Goal: Information Seeking & Learning: Learn about a topic

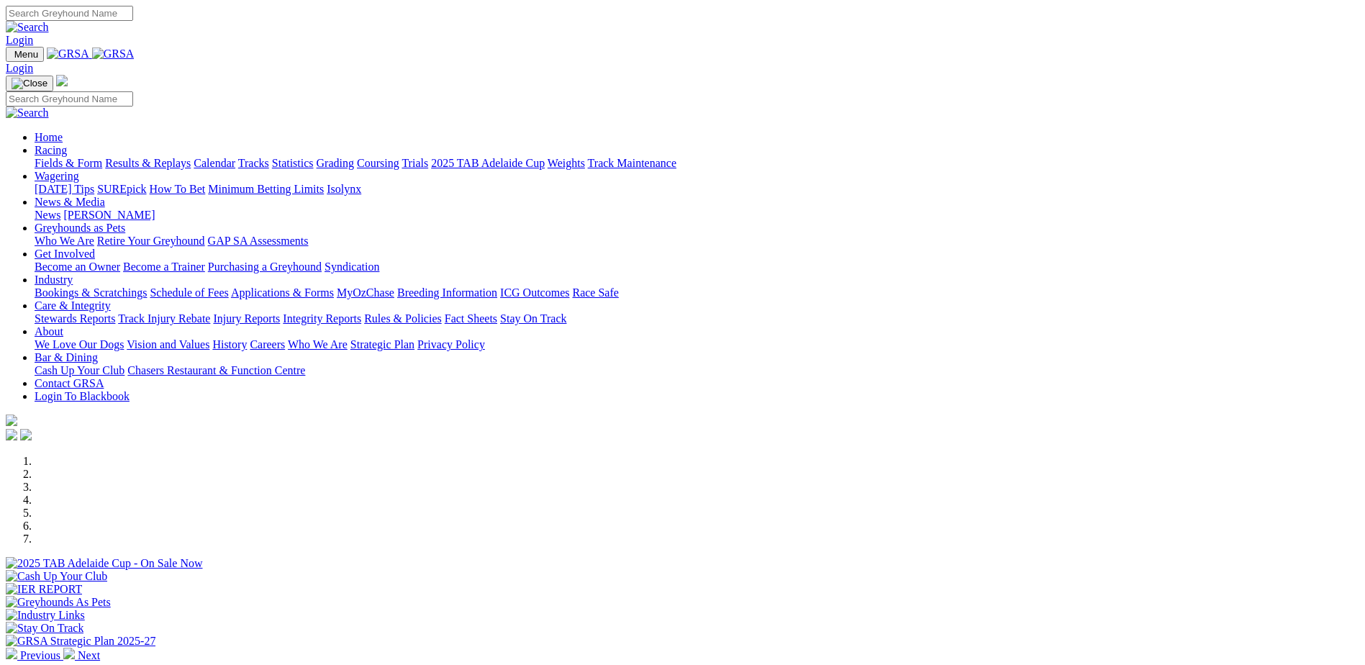
click at [235, 157] on link "Calendar" at bounding box center [215, 163] width 42 height 12
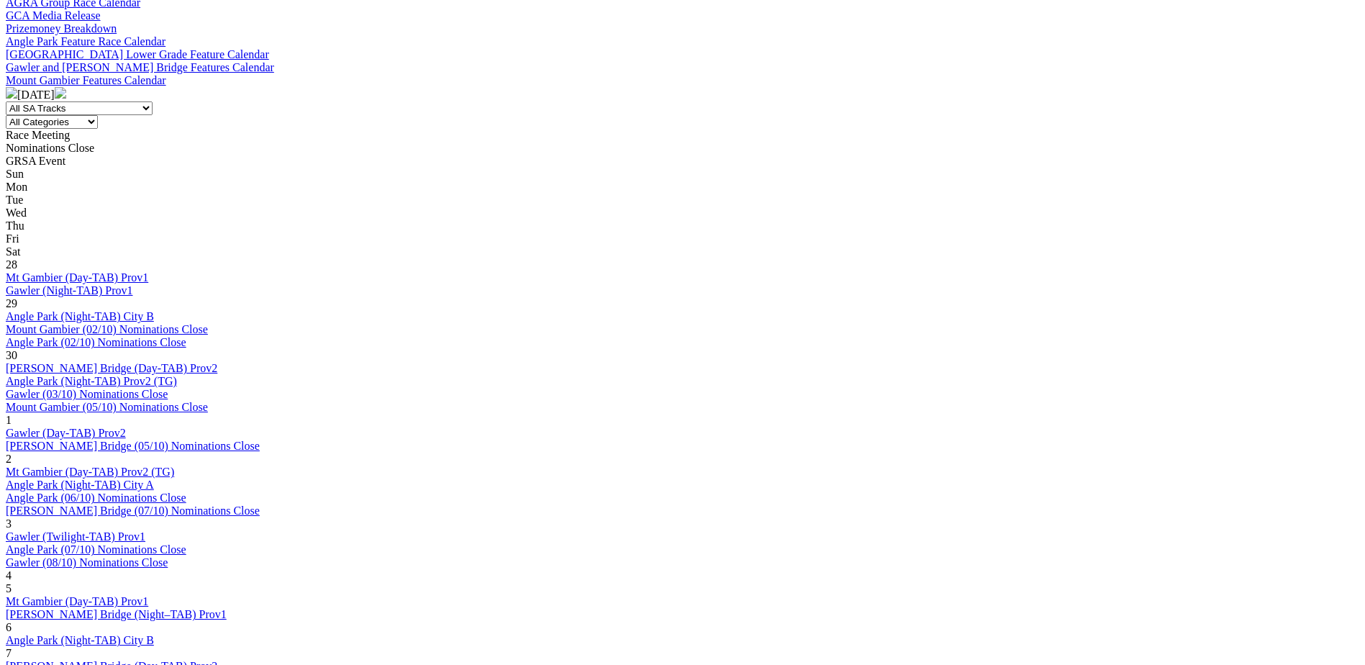
scroll to position [576, 0]
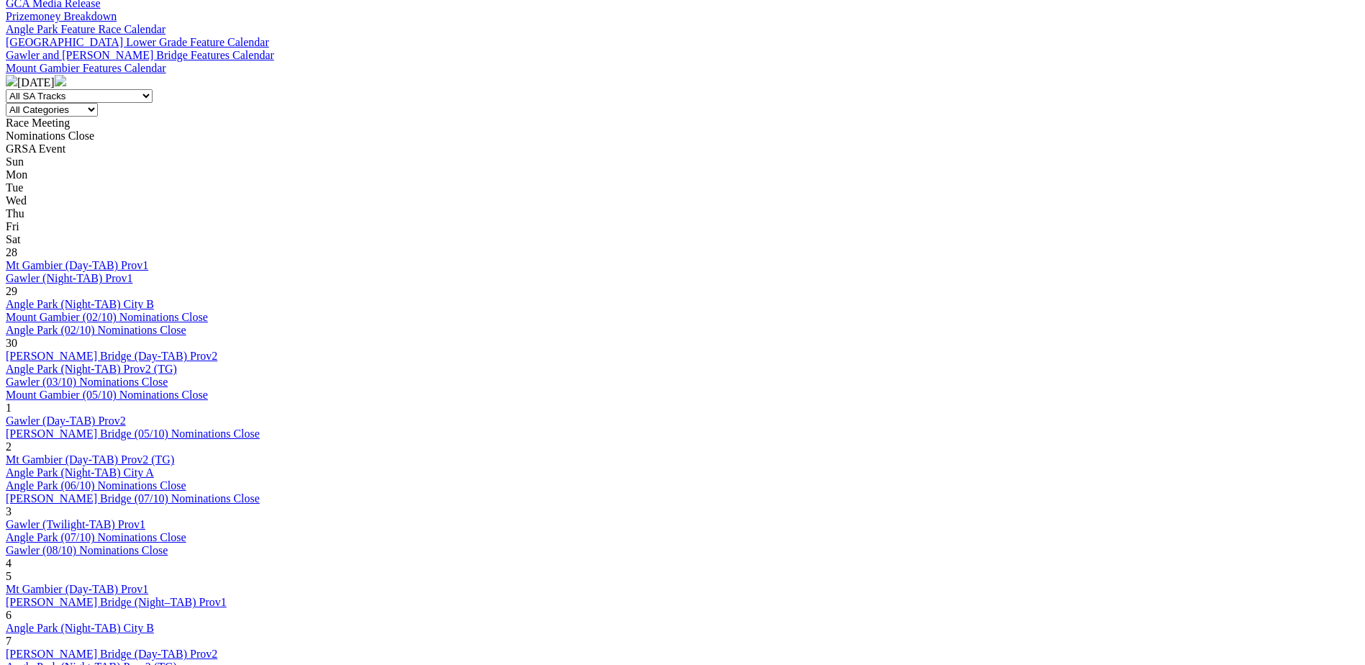
scroll to position [576, 0]
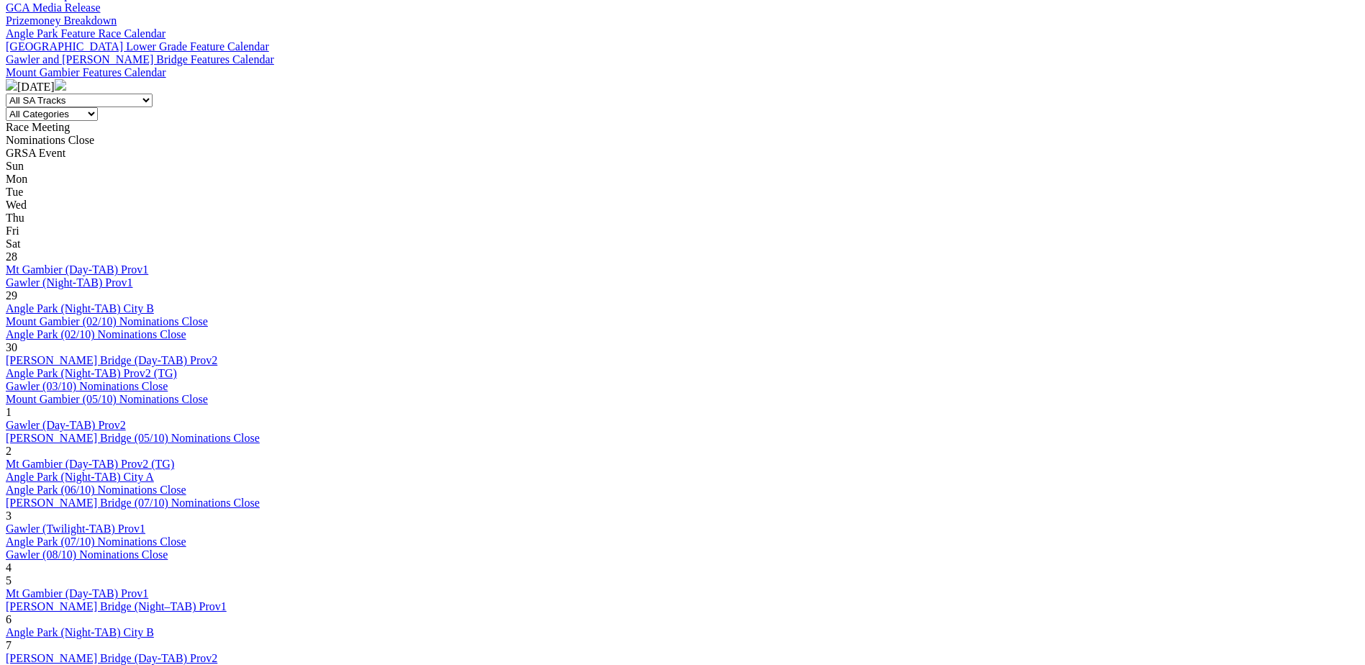
scroll to position [576, 0]
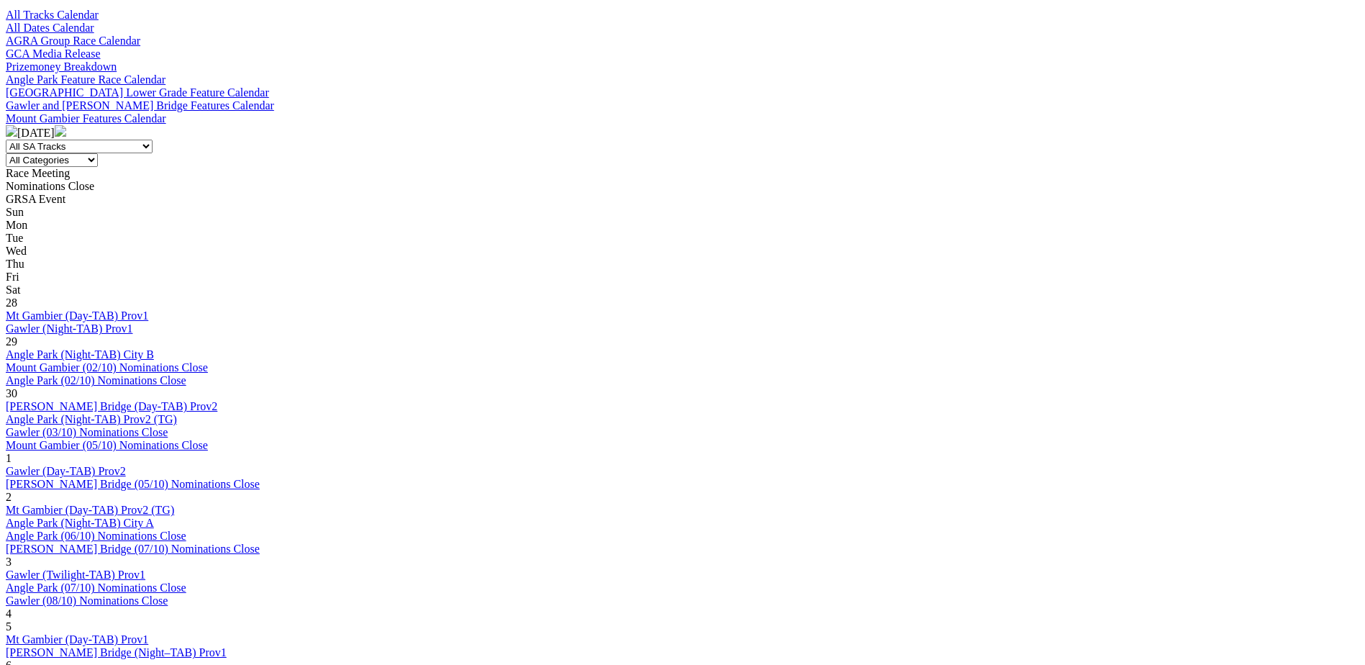
scroll to position [504, 0]
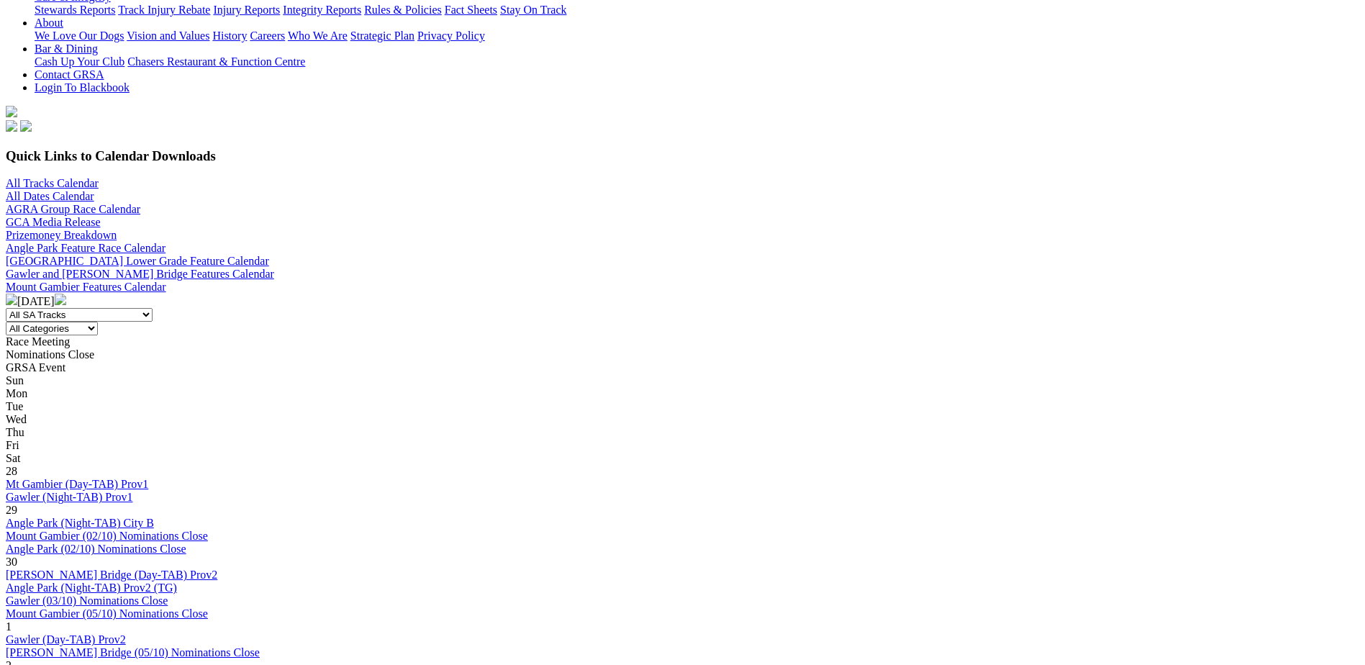
scroll to position [360, 0]
